Goal: Information Seeking & Learning: Learn about a topic

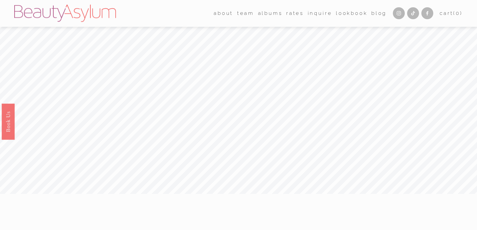
click at [302, 18] on nav "about Career Coming Soon Meet Jessica Press team Atlanta Charlotte Charleston" at bounding box center [300, 13] width 173 height 10
click at [295, 15] on link "Rates" at bounding box center [295, 13] width 18 height 10
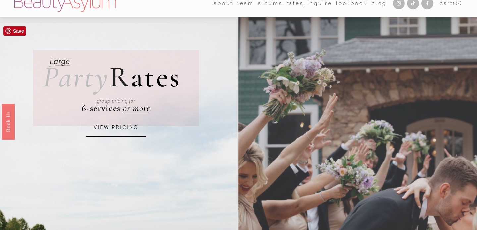
scroll to position [6, 0]
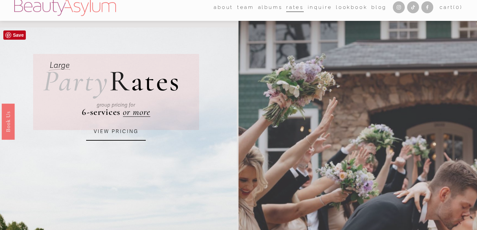
click at [109, 139] on link "VIEW PRICING" at bounding box center [116, 132] width 60 height 18
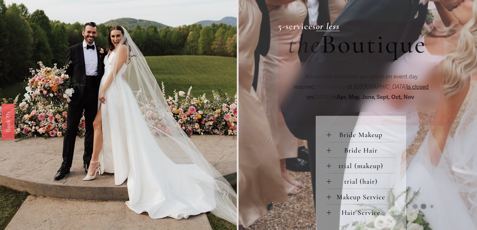
scroll to position [159, 0]
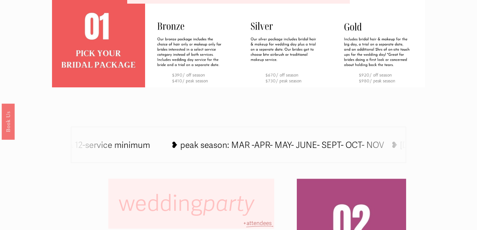
scroll to position [266, 0]
